Goal: Transaction & Acquisition: Purchase product/service

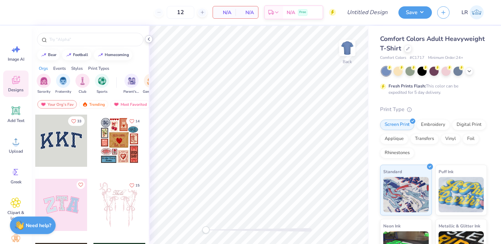
click at [151, 39] on icon at bounding box center [149, 39] width 6 height 6
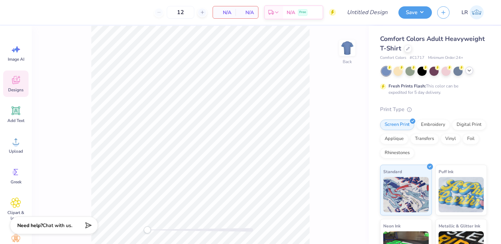
click at [470, 71] on icon at bounding box center [469, 71] width 6 height 6
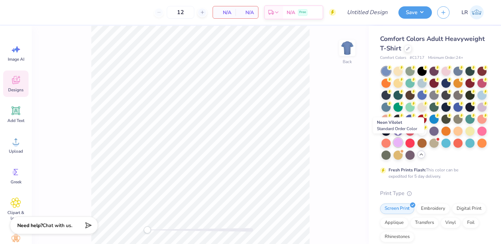
click at [396, 139] on div at bounding box center [397, 142] width 9 height 9
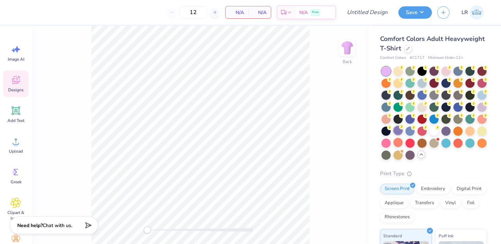
click at [397, 131] on div at bounding box center [397, 130] width 9 height 9
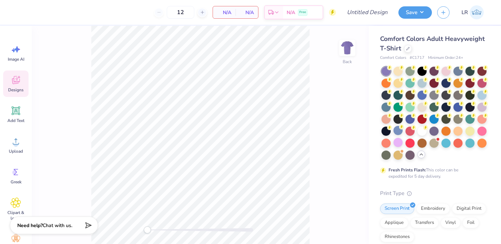
click at [17, 84] on icon at bounding box center [16, 80] width 11 height 11
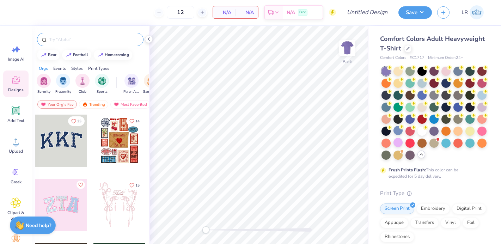
click at [61, 43] on div at bounding box center [90, 39] width 106 height 13
click at [62, 41] on input "text" at bounding box center [94, 39] width 90 height 7
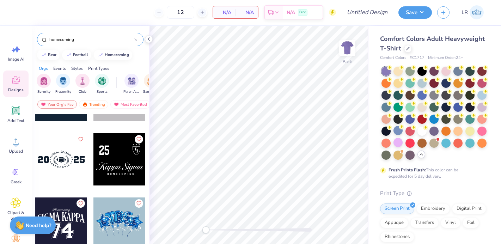
scroll to position [1342, 0]
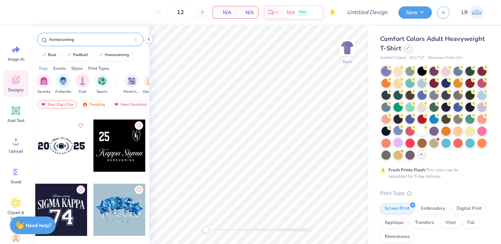
type input "homecoming"
click at [406, 48] on icon at bounding box center [408, 48] width 4 height 4
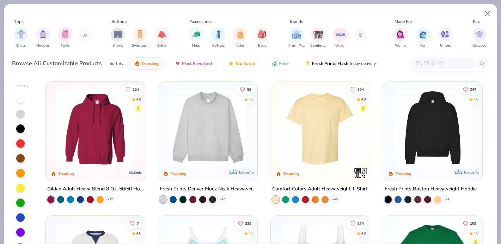
click at [428, 64] on input "text" at bounding box center [442, 63] width 54 height 8
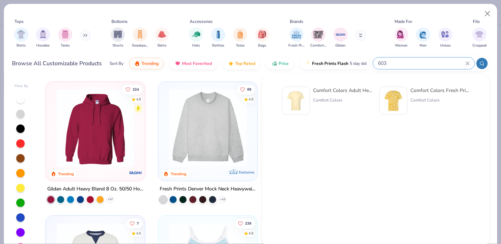
type input "603"
click at [300, 101] on img at bounding box center [296, 101] width 22 height 22
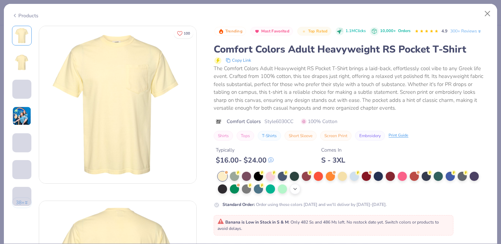
click at [300, 187] on div "+ 22" at bounding box center [295, 189] width 11 height 11
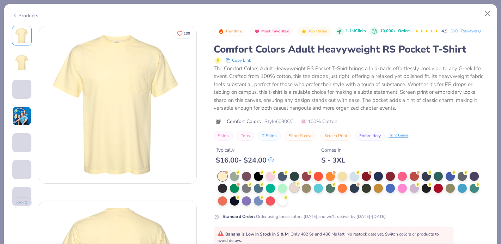
click at [296, 187] on div at bounding box center [294, 187] width 9 height 9
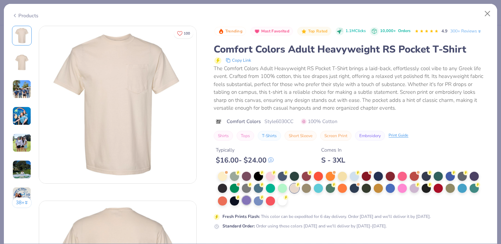
click at [249, 199] on div at bounding box center [246, 200] width 9 height 9
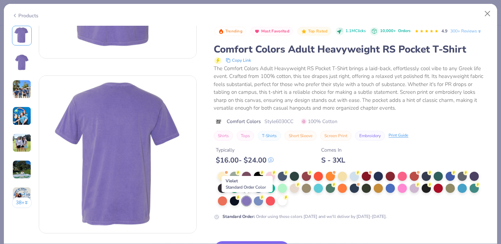
scroll to position [185, 0]
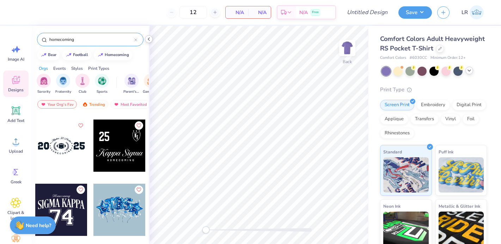
click at [147, 41] on icon at bounding box center [149, 39] width 6 height 6
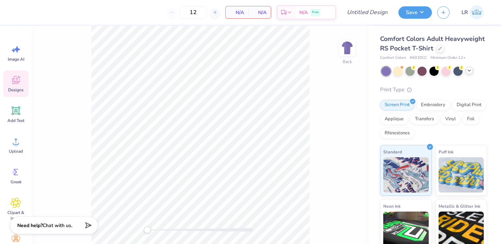
click at [11, 80] on icon at bounding box center [16, 80] width 11 height 11
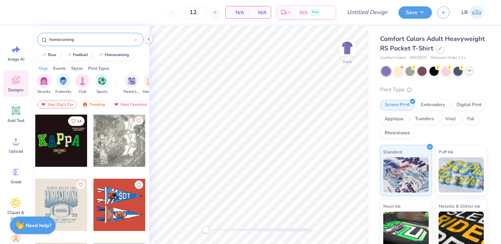
click at [87, 39] on input "homecoming" at bounding box center [92, 39] width 86 height 7
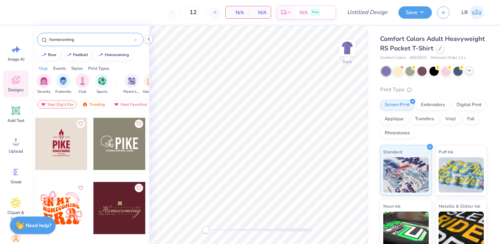
scroll to position [904, 0]
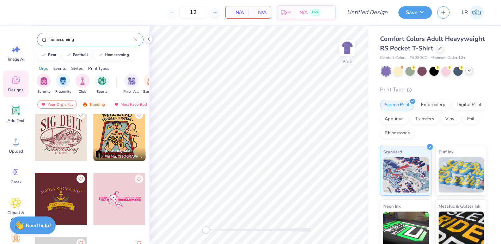
type input "homecoming"
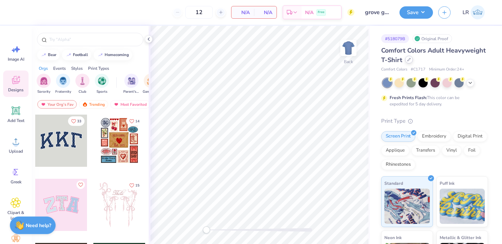
click at [409, 63] on div at bounding box center [409, 60] width 8 height 8
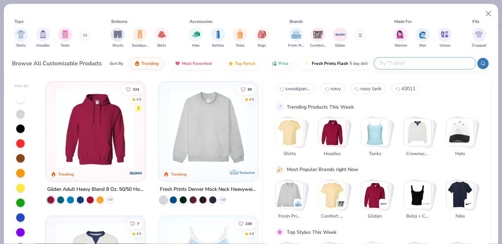
click at [424, 64] on input "text" at bounding box center [424, 63] width 92 height 8
click at [81, 36] on div "Shirts Hoodies Tanks" at bounding box center [52, 38] width 81 height 26
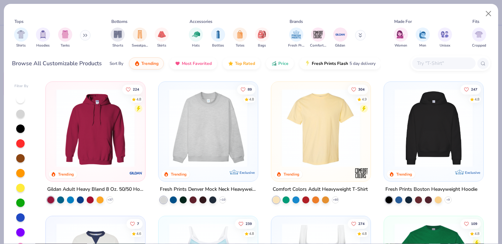
click at [84, 36] on button at bounding box center [85, 35] width 11 height 11
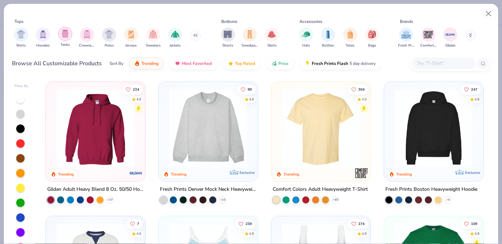
click at [64, 36] on img "filter for Tanks" at bounding box center [65, 34] width 8 height 8
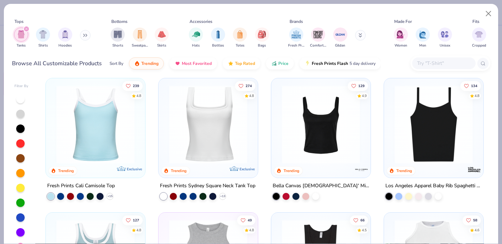
scroll to position [29, 0]
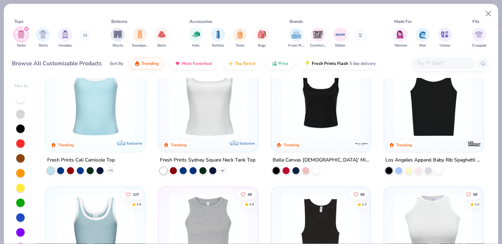
click at [221, 171] on icon at bounding box center [223, 171] width 6 height 6
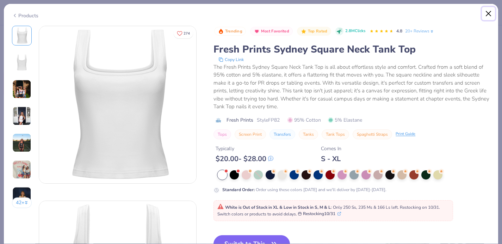
click at [485, 13] on button "Close" at bounding box center [488, 13] width 13 height 13
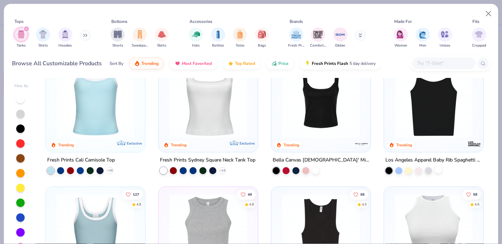
click at [438, 168] on div at bounding box center [438, 169] width 7 height 7
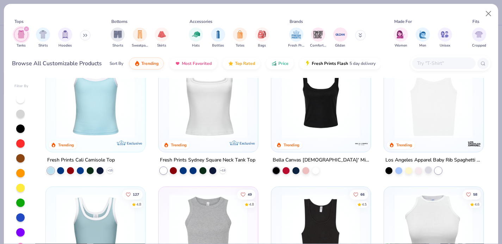
click at [428, 170] on div at bounding box center [428, 169] width 7 height 7
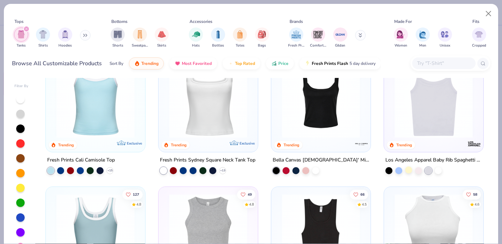
click at [411, 170] on div at bounding box center [408, 169] width 7 height 7
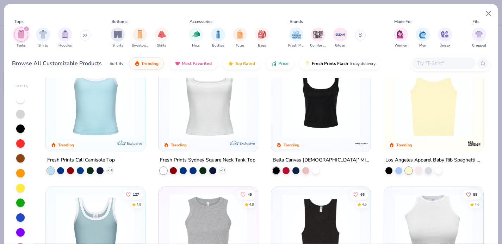
click at [419, 170] on div at bounding box center [418, 169] width 7 height 7
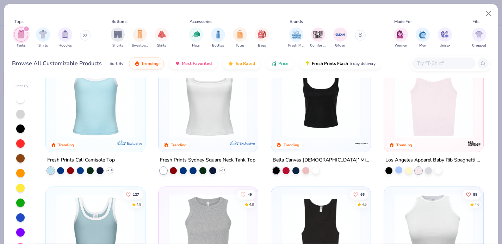
click at [398, 173] on div "134 4.8 Trending Los Angeles Apparel Baby Rib Spaghetti Tank" at bounding box center [434, 113] width 100 height 122
click at [398, 172] on div at bounding box center [398, 169] width 7 height 7
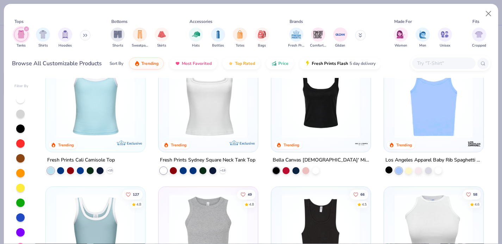
click at [389, 171] on div at bounding box center [389, 169] width 7 height 7
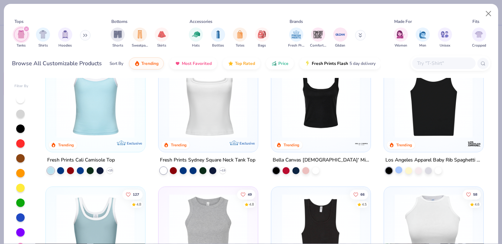
click at [399, 170] on div at bounding box center [398, 169] width 7 height 7
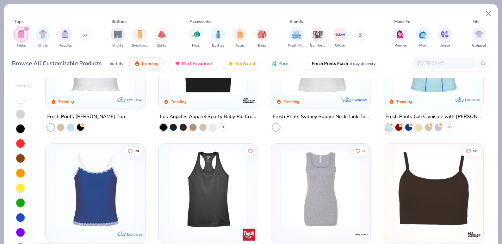
scroll to position [538, 0]
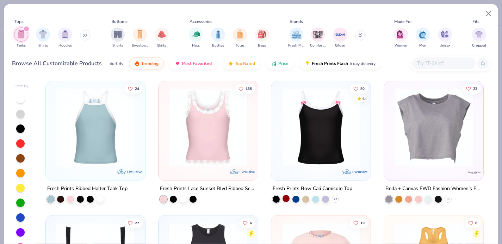
click at [285, 198] on div at bounding box center [286, 198] width 7 height 7
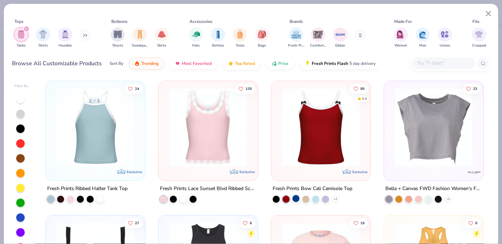
click at [294, 198] on div at bounding box center [295, 198] width 7 height 7
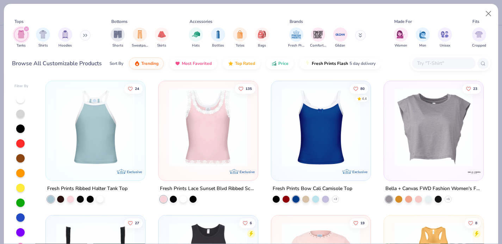
click at [26, 27] on icon "filter for Tanks" at bounding box center [26, 28] width 3 height 3
